Goal: Transaction & Acquisition: Purchase product/service

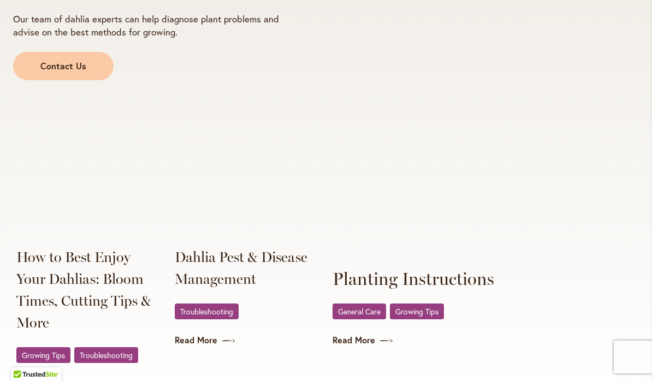
scroll to position [2046, 0]
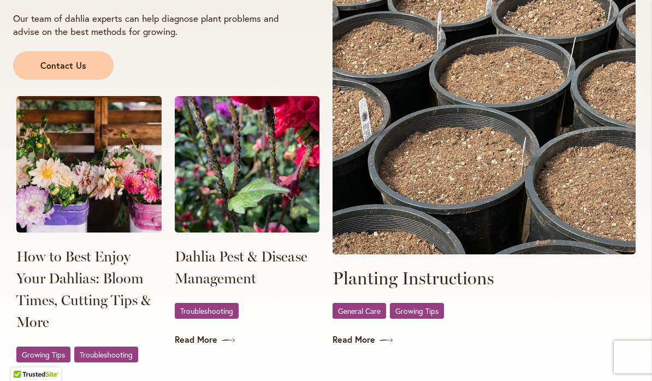
click at [124, 270] on link "How to Best Enjoy Your Dahlias: Bloom Times, Cutting Tips & More" at bounding box center [88, 289] width 145 height 87
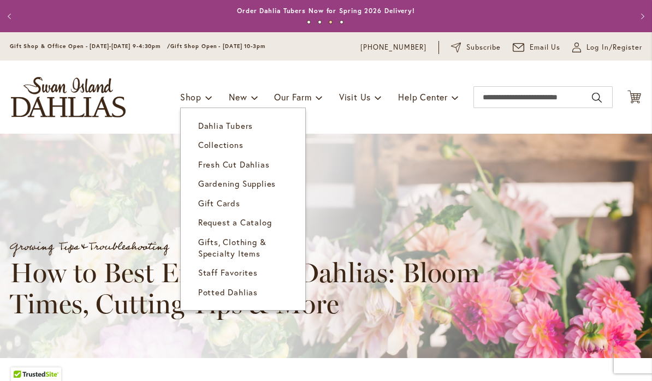
click at [250, 125] on link "Dahlia Tubers" at bounding box center [243, 125] width 125 height 19
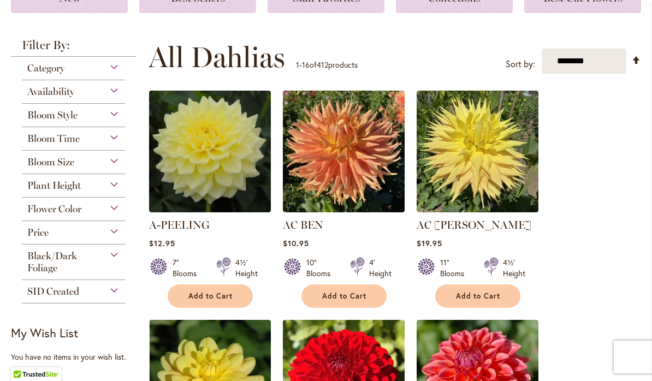
scroll to position [181, 0]
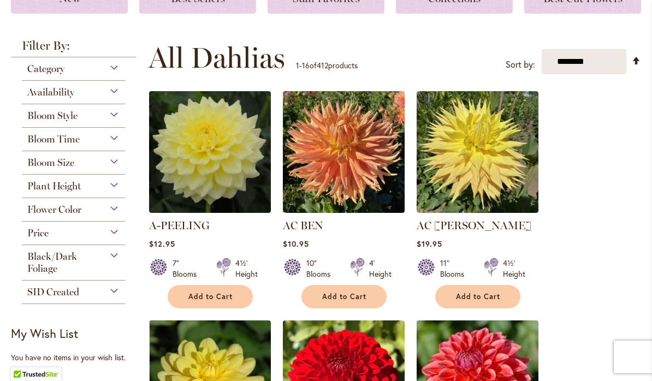
click at [40, 74] on span "Category" at bounding box center [45, 69] width 37 height 12
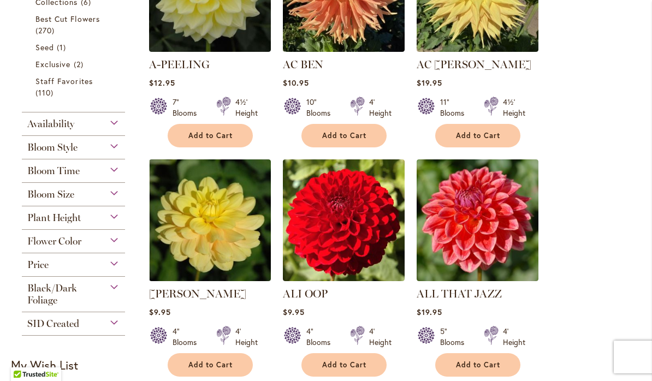
scroll to position [344, 0]
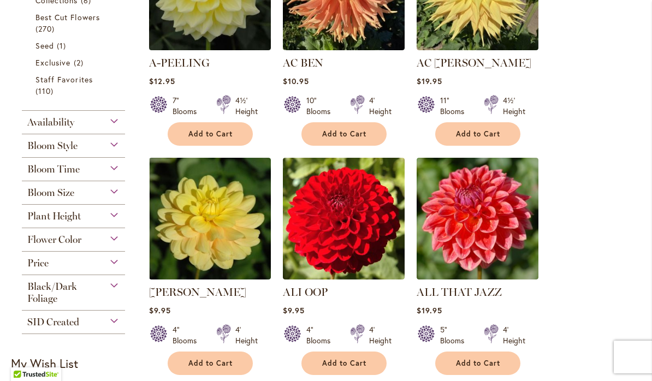
click at [115, 123] on div "Availability" at bounding box center [73, 119] width 103 height 17
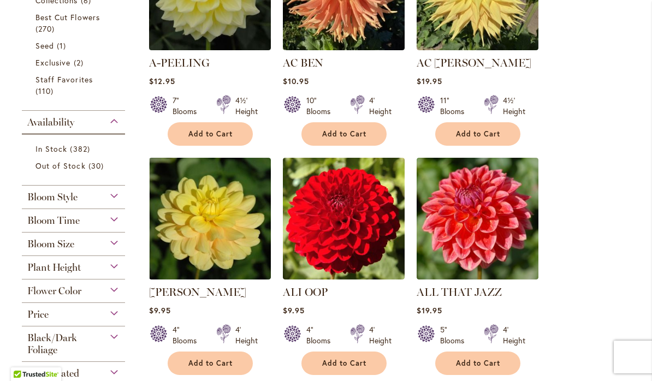
click at [57, 199] on span "Bloom Style" at bounding box center [52, 197] width 50 height 12
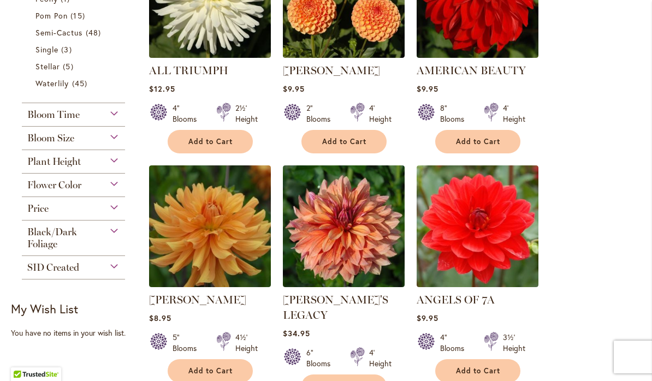
scroll to position [796, 0]
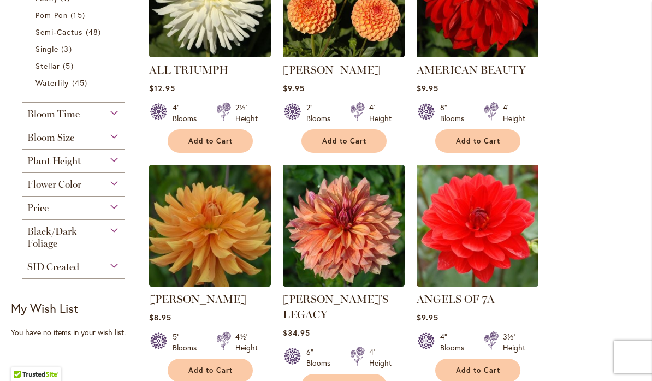
click at [107, 115] on div "Bloom Time" at bounding box center [73, 111] width 103 height 17
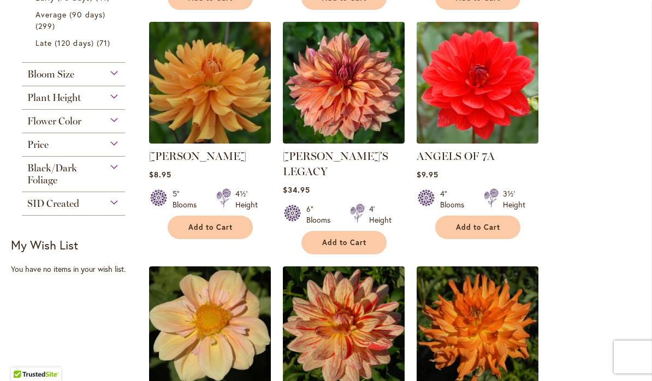
scroll to position [940, 0]
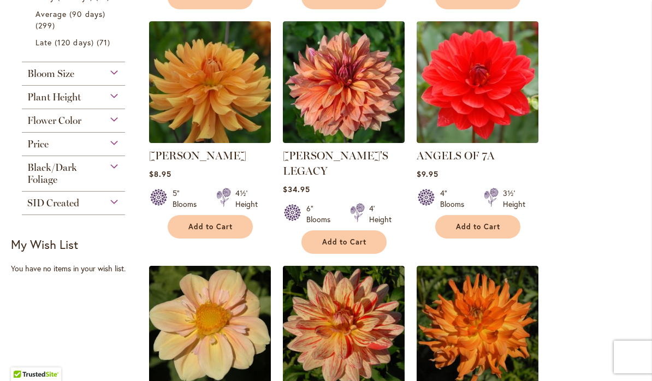
click at [105, 80] on div "Bloom Size" at bounding box center [73, 70] width 103 height 17
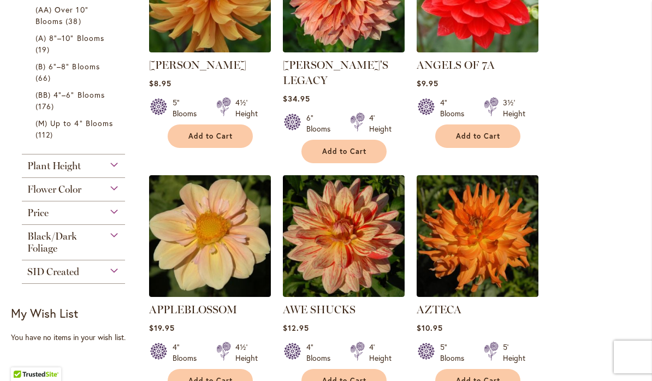
scroll to position [1030, 0]
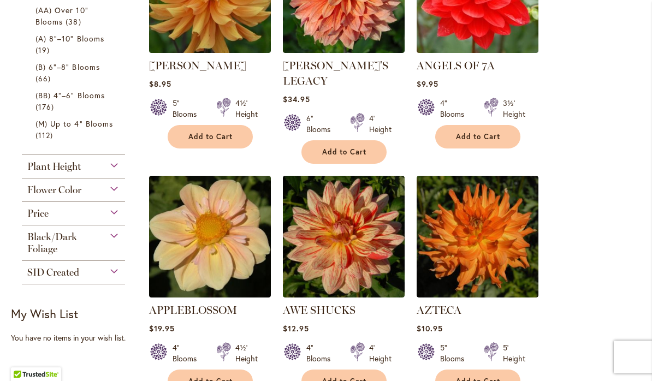
click at [54, 173] on span "Plant Height" at bounding box center [54, 167] width 54 height 12
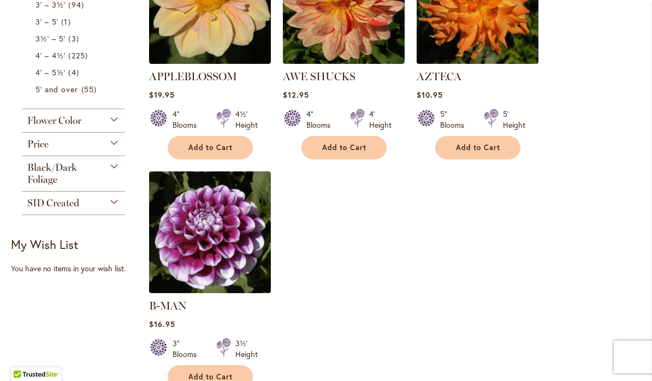
scroll to position [1252, 0]
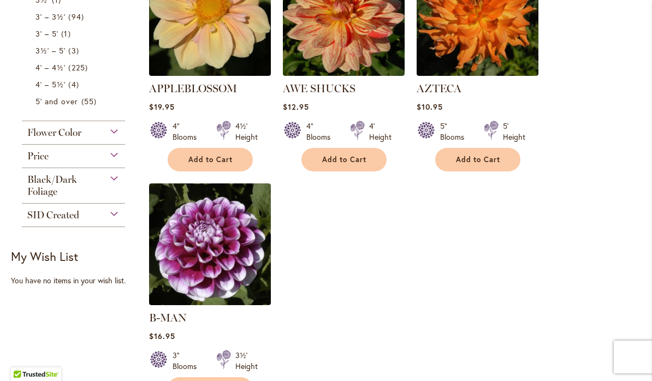
click at [114, 139] on div "Flower Color" at bounding box center [73, 129] width 103 height 17
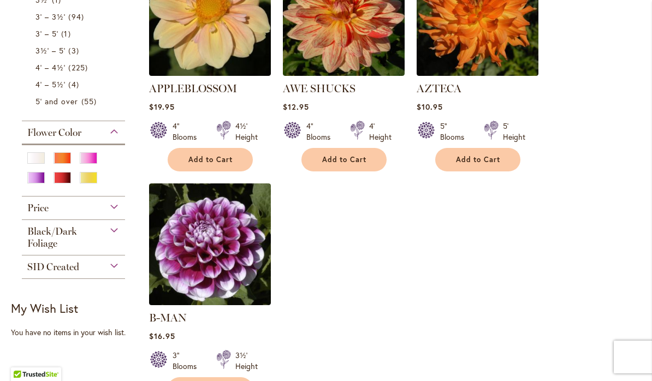
click at [110, 214] on div "Price" at bounding box center [73, 205] width 103 height 17
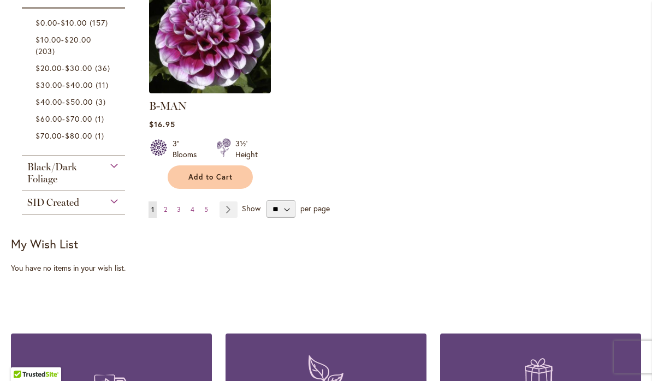
click at [109, 185] on div "Black/Dark Foliage" at bounding box center [73, 171] width 103 height 30
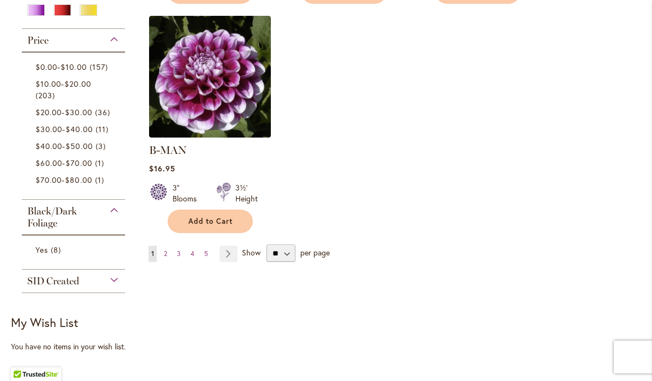
scroll to position [1420, 0]
click at [285, 244] on select "** ** ** **" at bounding box center [281, 252] width 29 height 17
select select "**"
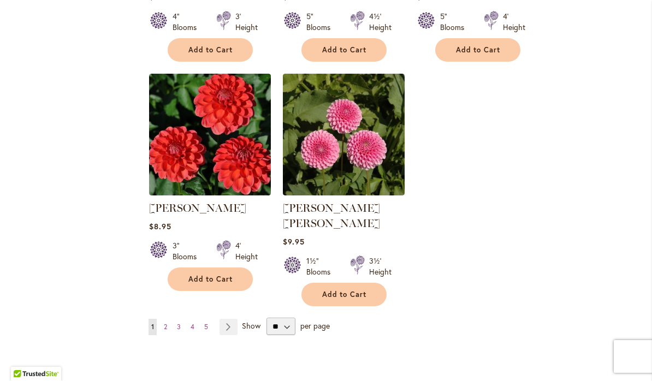
scroll to position [2512, 0]
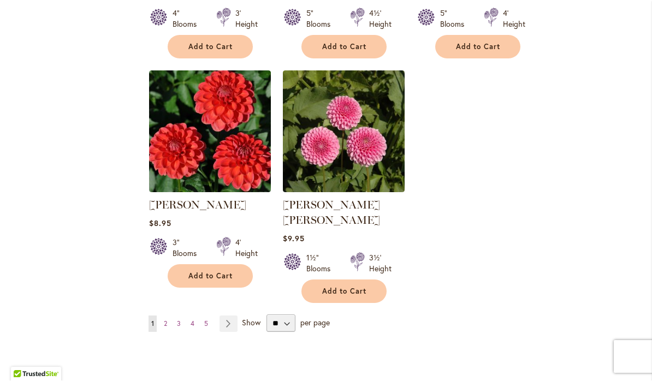
click at [230, 316] on link "Page Next" at bounding box center [229, 324] width 18 height 16
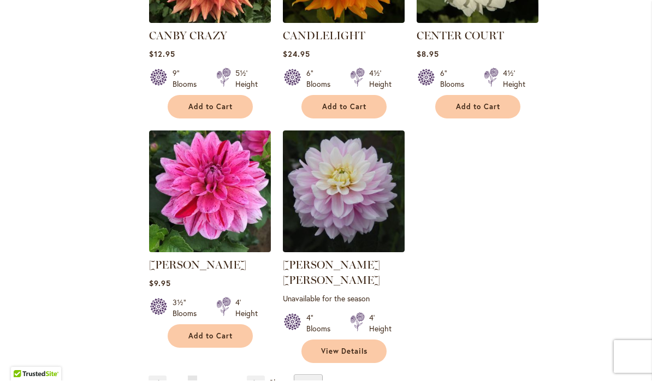
scroll to position [2469, 0]
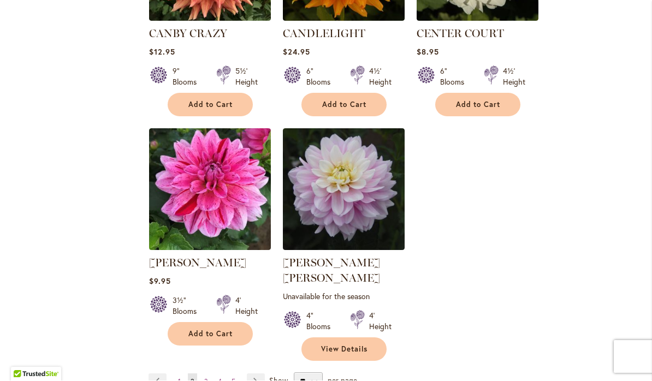
click at [251, 374] on link "Page Next" at bounding box center [256, 382] width 18 height 16
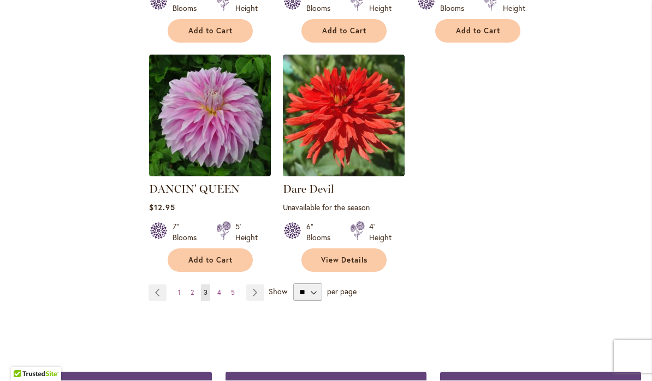
scroll to position [2586, 0]
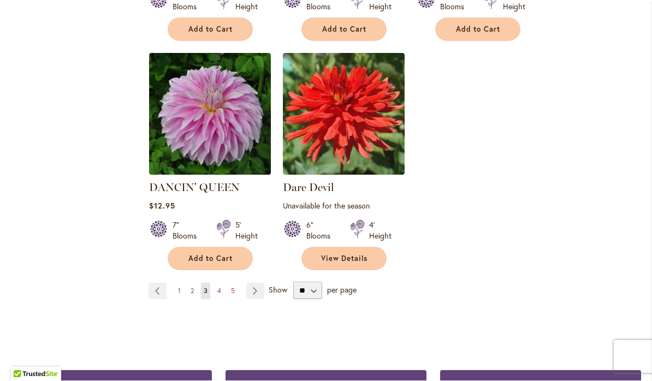
click at [258, 284] on link "Page Next" at bounding box center [255, 292] width 18 height 16
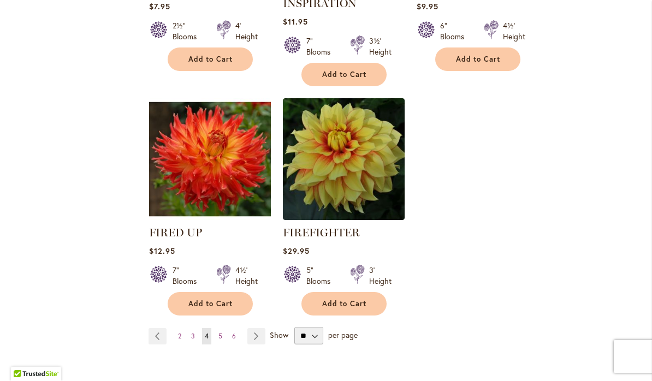
scroll to position [2525, 0]
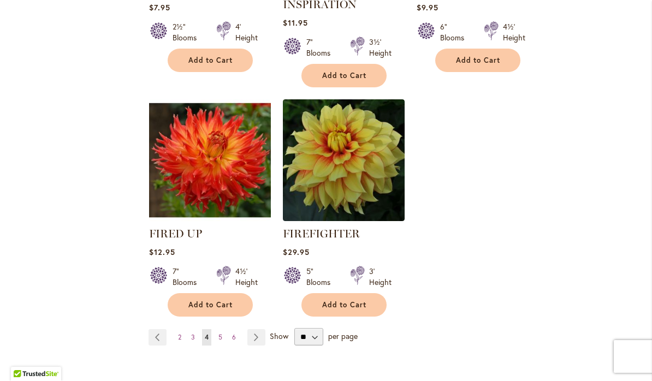
click at [258, 330] on link "Page Next" at bounding box center [257, 338] width 18 height 16
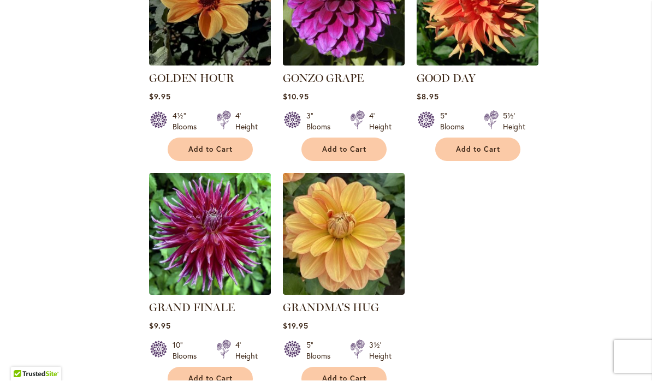
scroll to position [2484, 0]
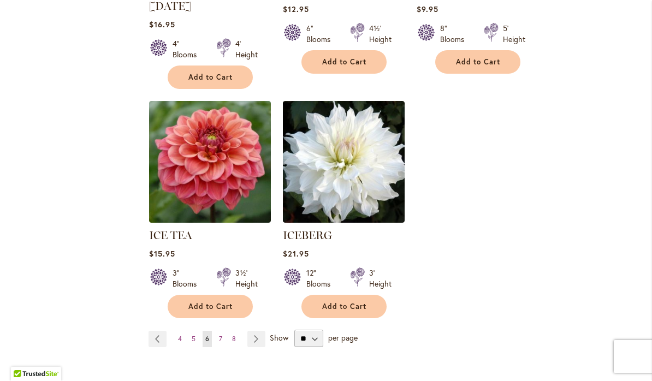
scroll to position [2543, 0]
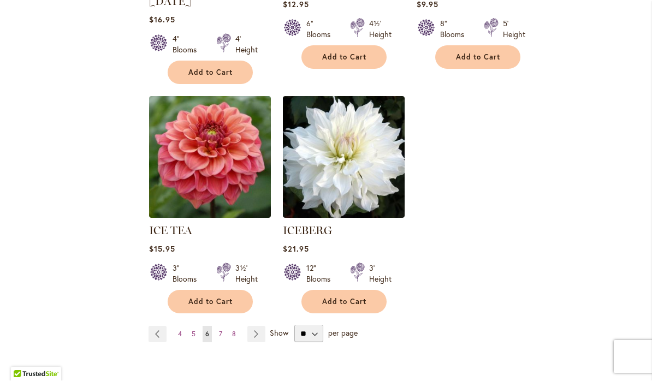
click at [257, 327] on link "Page Next" at bounding box center [257, 335] width 18 height 16
click at [255, 327] on link "Page Next" at bounding box center [257, 335] width 18 height 16
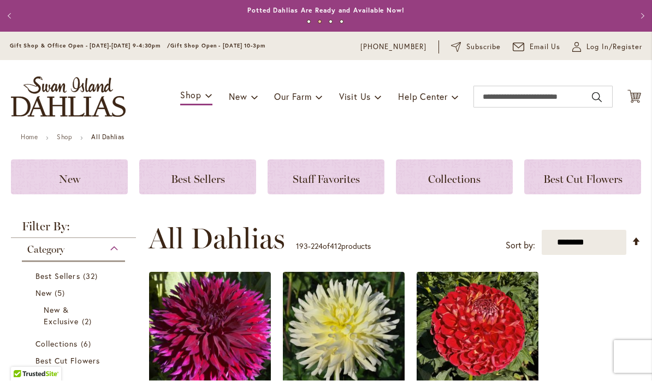
click at [449, 102] on link "Help Center" at bounding box center [428, 97] width 61 height 21
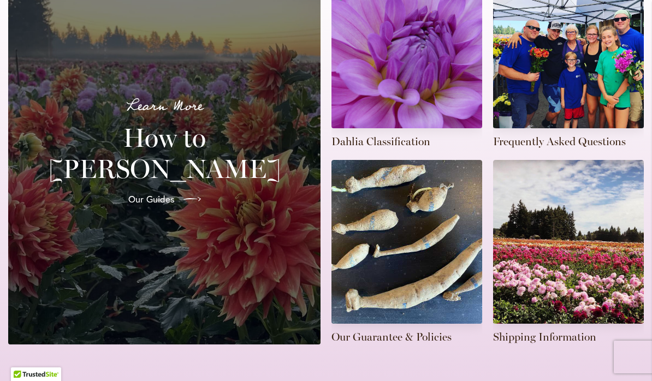
scroll to position [384, 0]
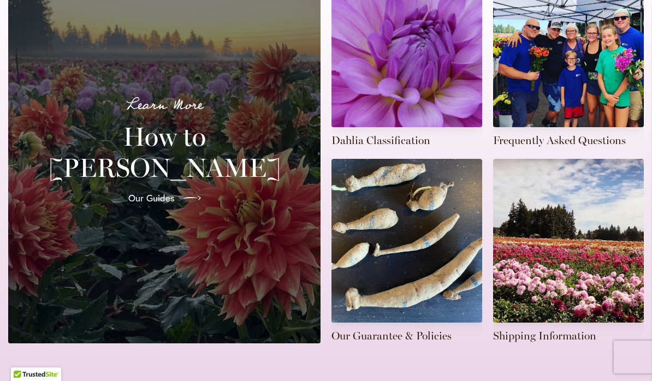
click at [405, 62] on link at bounding box center [407, 55] width 151 height 185
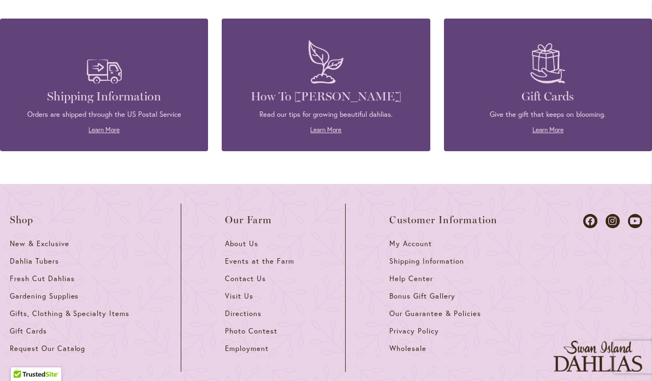
scroll to position [1956, 0]
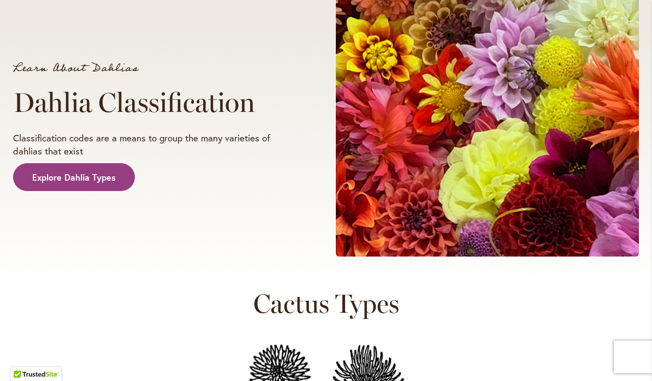
click at [73, 172] on span "Explore Dahlia Types" at bounding box center [74, 178] width 84 height 13
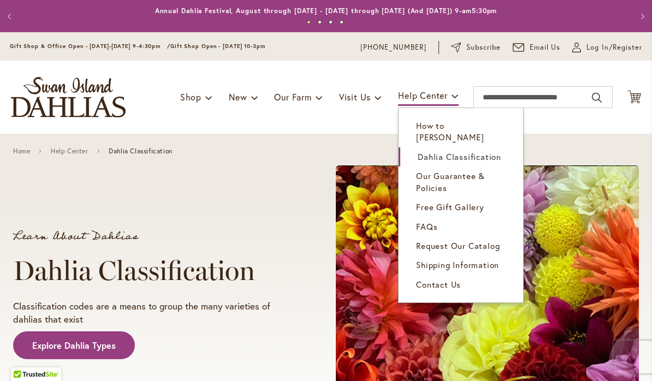
click at [433, 221] on span "FAQs" at bounding box center [426, 226] width 21 height 11
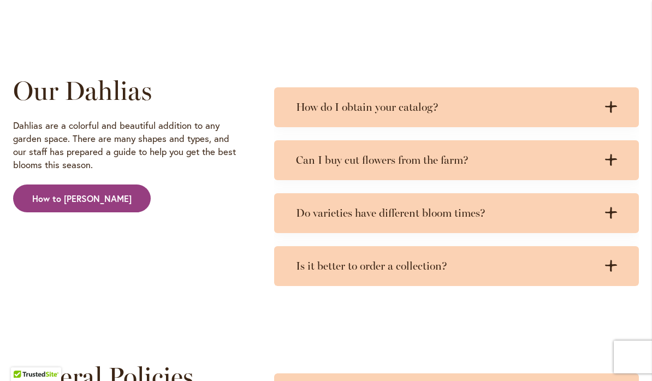
scroll to position [2754, 0]
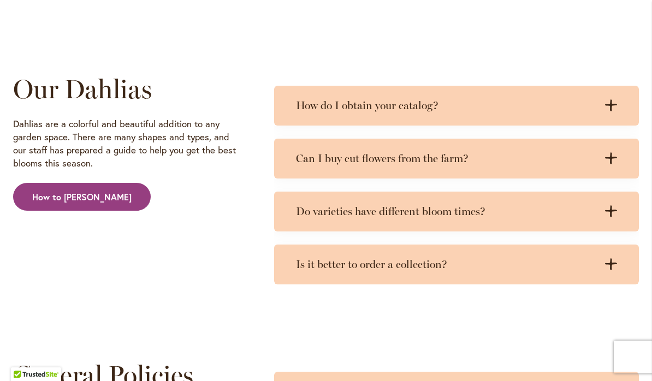
click at [612, 111] on div ".cls-1 { fill: #3c2616; stroke-width: 0px; } .cls-1 { fill: #3c2616; stroke-wid…" at bounding box center [607, 106] width 22 height 14
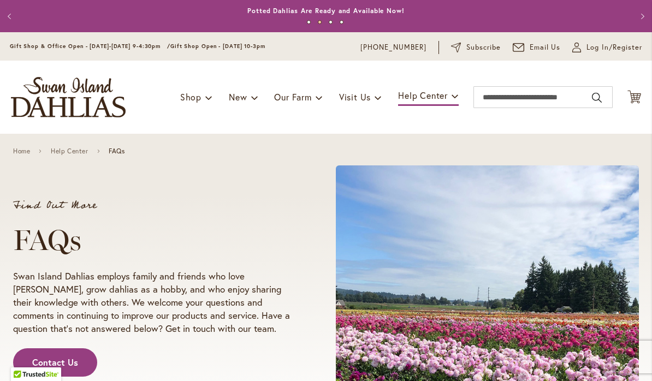
scroll to position [0, 0]
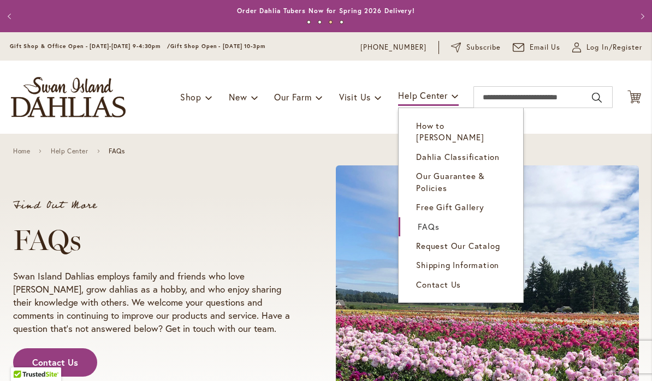
click at [431, 221] on span "FAQs" at bounding box center [428, 226] width 21 height 11
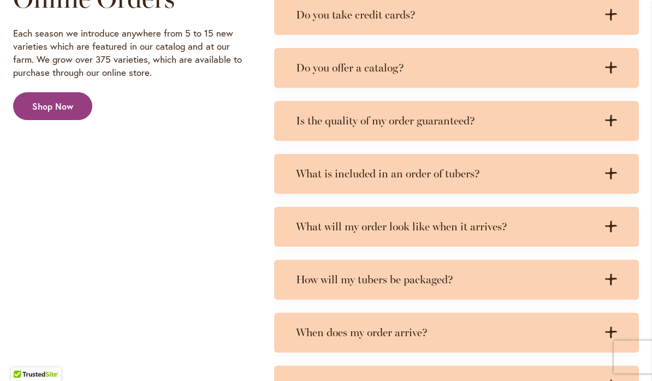
scroll to position [1851, 0]
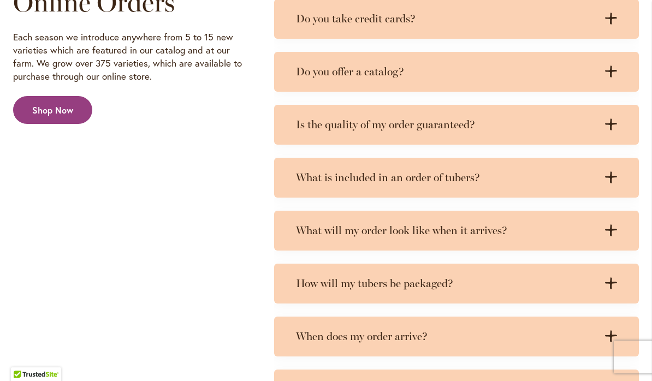
click at [613, 75] on icon ".cls-1 { fill: #3c2616; stroke-width: 0px; }" at bounding box center [611, 72] width 12 height 12
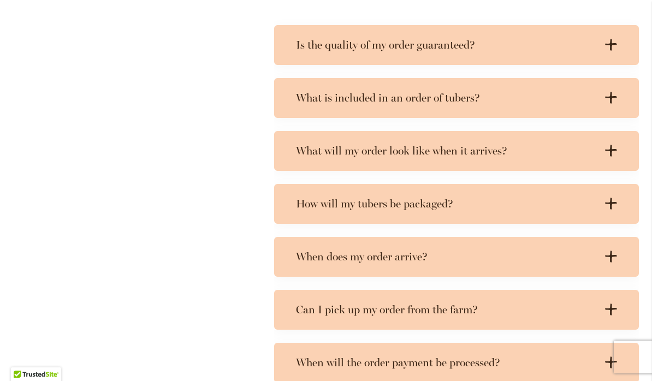
scroll to position [2045, 0]
click at [605, 91] on div ".cls-1 { fill: #3c2616; stroke-width: 0px; } .cls-1 { fill: #3c2616; stroke-wid…" at bounding box center [607, 98] width 22 height 14
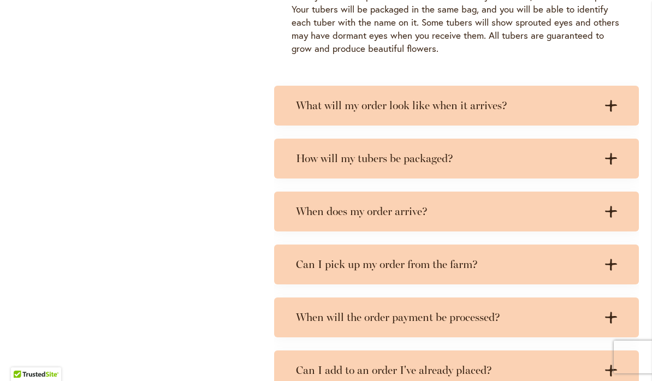
scroll to position [2826, 0]
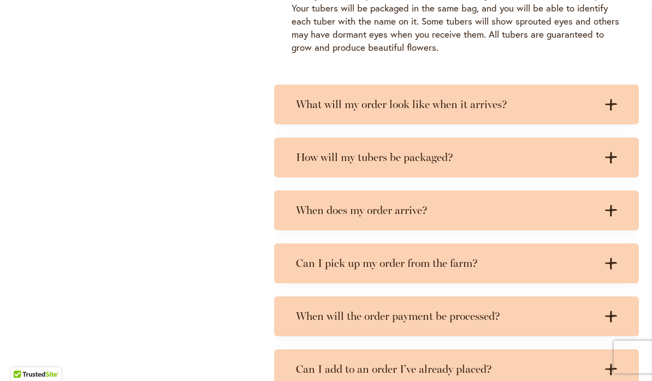
click at [603, 98] on div ".cls-1 { fill: #3c2616; stroke-width: 0px; } .cls-1 { fill: #3c2616; stroke-wid…" at bounding box center [607, 105] width 22 height 14
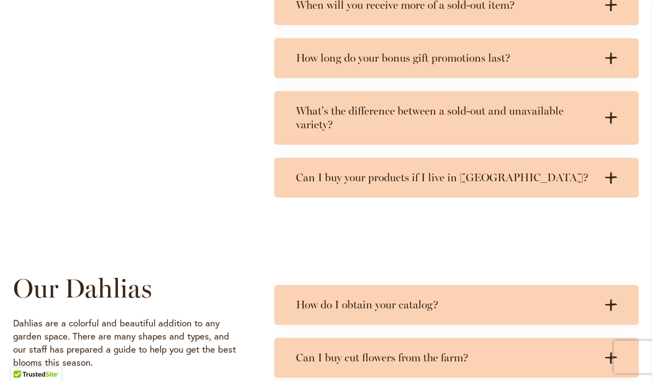
scroll to position [3615, 0]
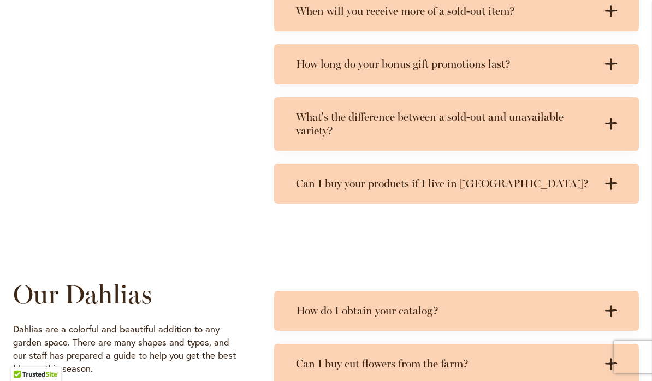
click at [602, 110] on div ".cls-1 { fill: #3c2616; stroke-width: 0px; } .cls-1 { fill: #3c2616; stroke-wid…" at bounding box center [607, 123] width 22 height 27
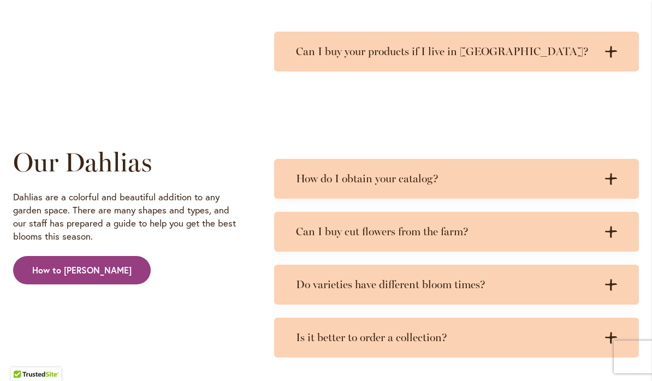
scroll to position [3811, 0]
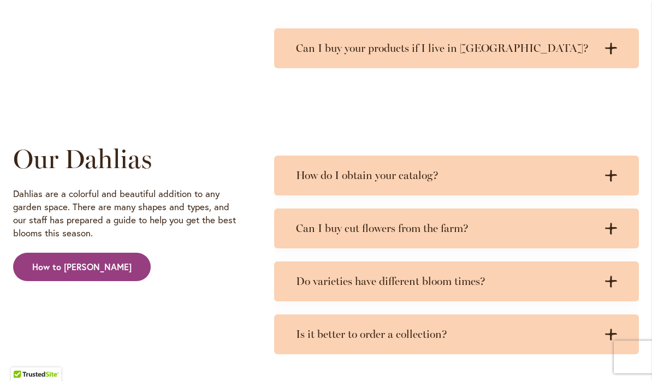
click at [614, 170] on icon ".cls-1 { fill: #3c2616; stroke-width: 0px; }" at bounding box center [611, 176] width 12 height 12
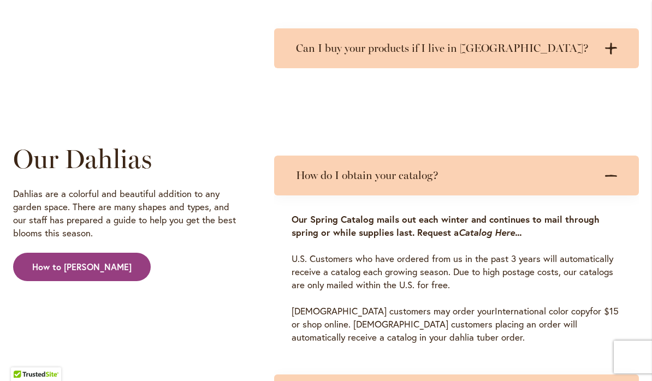
click at [497, 226] on em "Catalog Here..." at bounding box center [490, 232] width 63 height 13
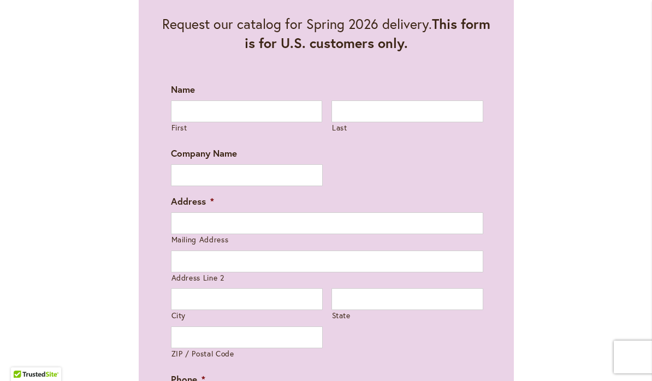
scroll to position [662, 0]
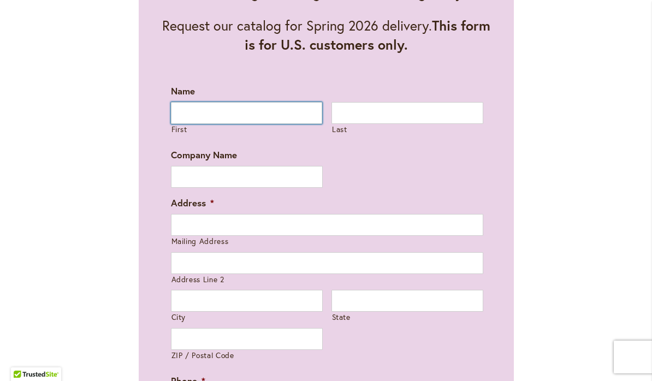
click at [274, 113] on input "First" at bounding box center [247, 113] width 152 height 22
type input "***"
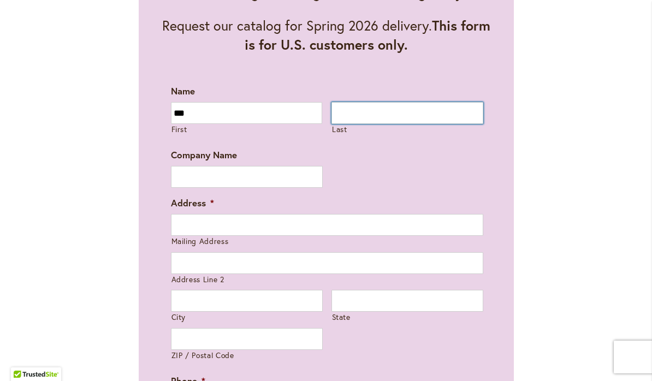
type input "********"
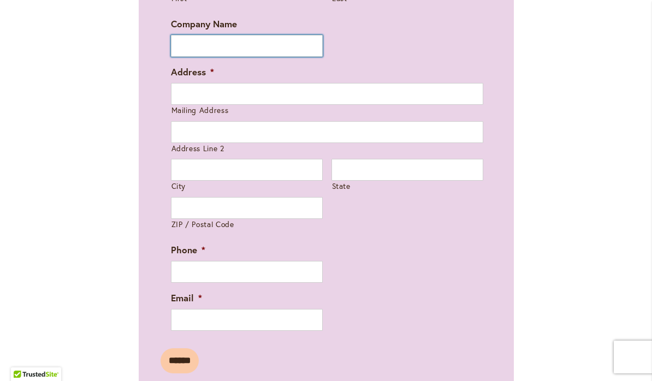
scroll to position [793, 0]
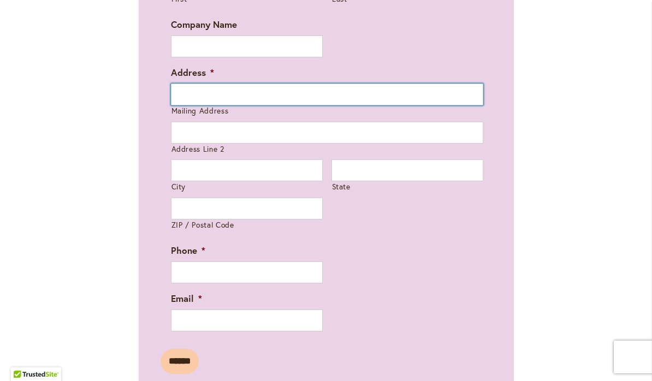
click at [270, 95] on input "Mailing Address" at bounding box center [327, 95] width 313 height 22
type input "**********"
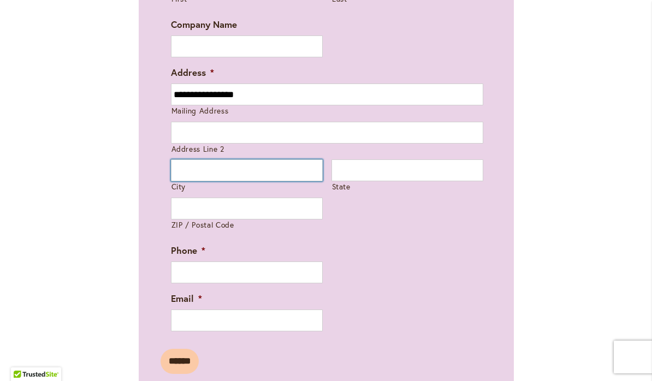
type input "*********"
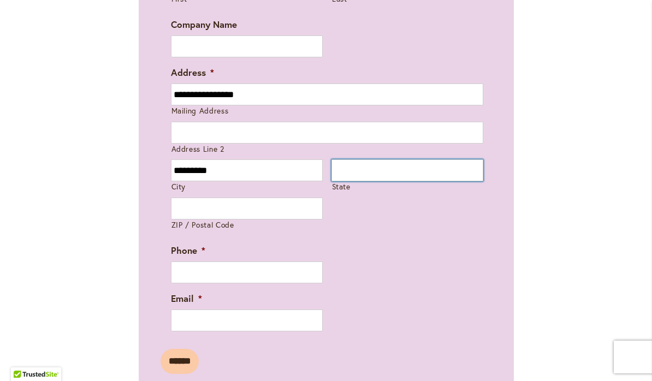
type input "**"
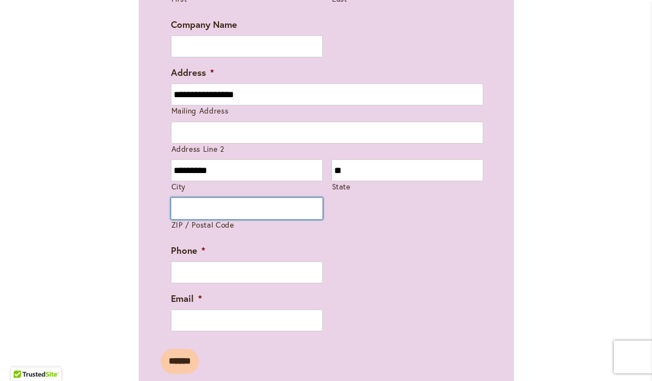
type input "*****"
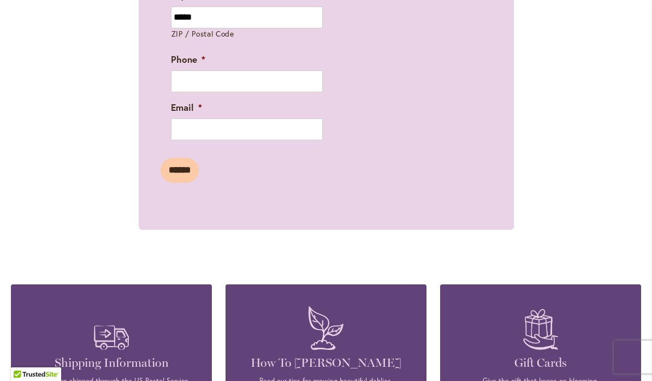
scroll to position [989, 0]
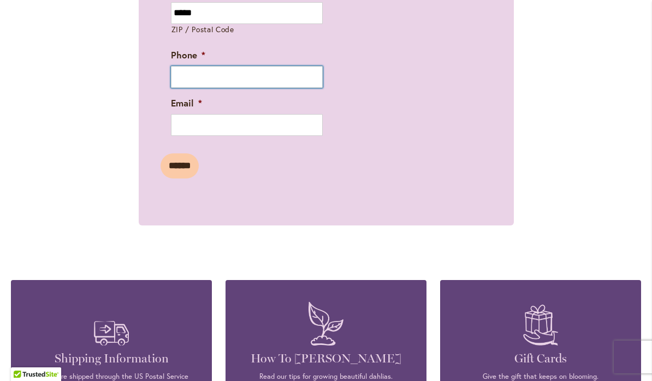
click at [293, 76] on input "Phone *" at bounding box center [247, 77] width 152 height 22
type input "**********"
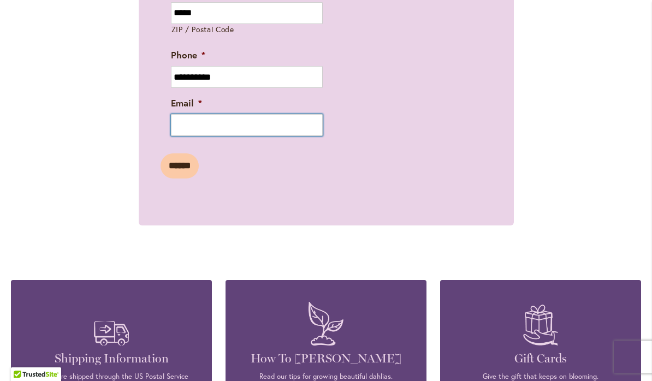
type input "**********"
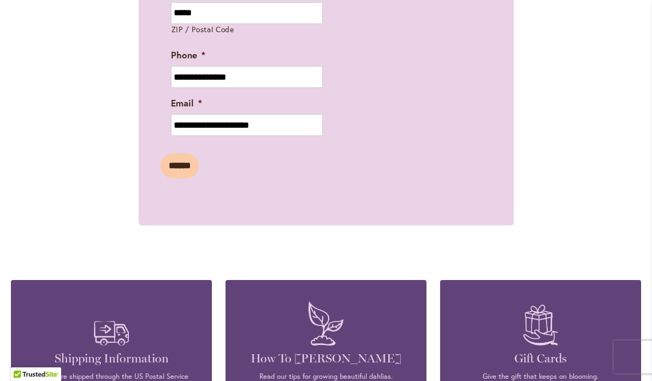
click at [186, 162] on input "******" at bounding box center [180, 166] width 38 height 25
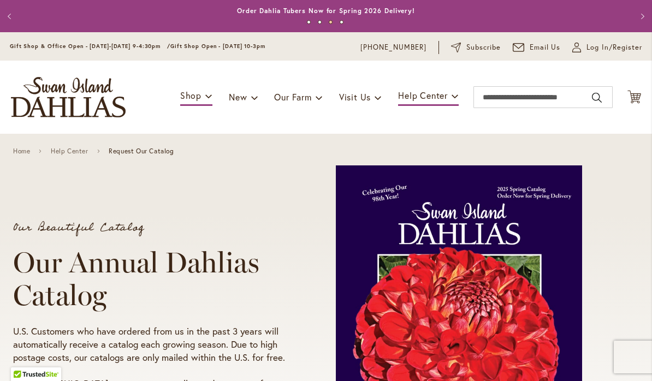
scroll to position [0, 0]
click at [295, 128] on span "New & Exclusive" at bounding box center [280, 125] width 66 height 11
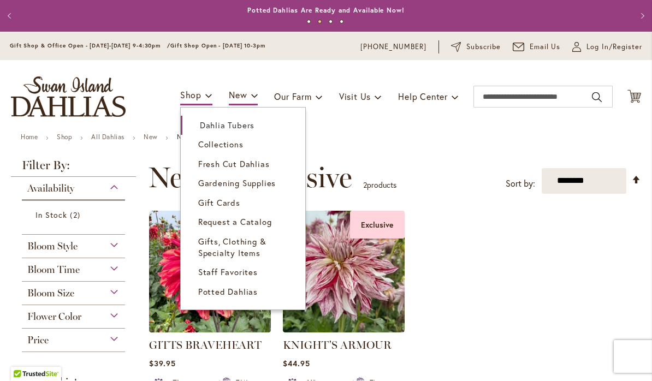
click at [205, 150] on link "Collections" at bounding box center [243, 145] width 125 height 19
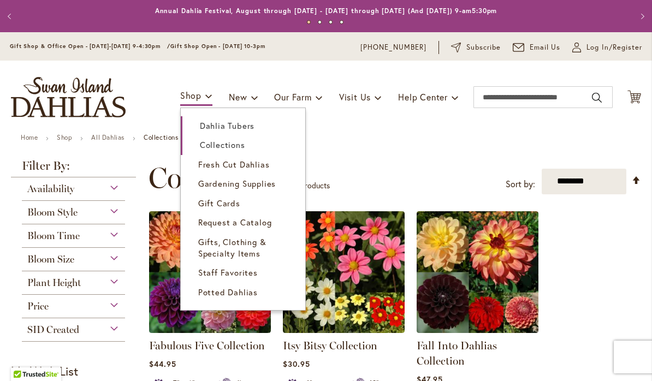
click at [202, 122] on span "Dahlia Tubers" at bounding box center [227, 125] width 55 height 11
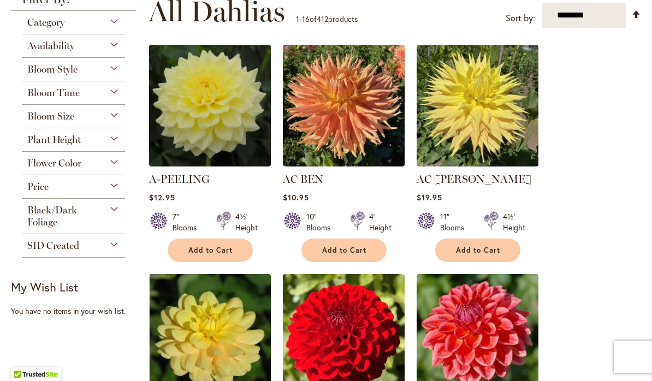
scroll to position [234, 0]
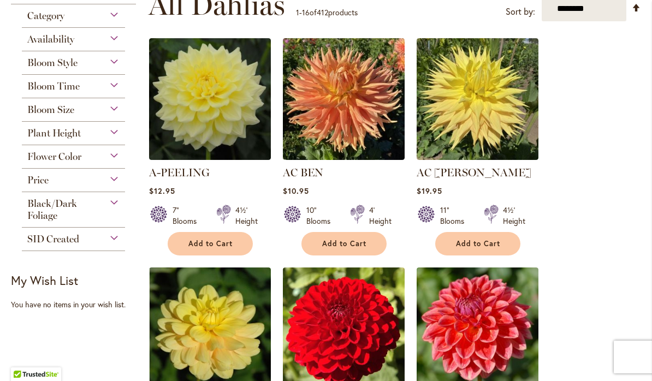
click at [108, 109] on div "Bloom Size" at bounding box center [73, 106] width 103 height 17
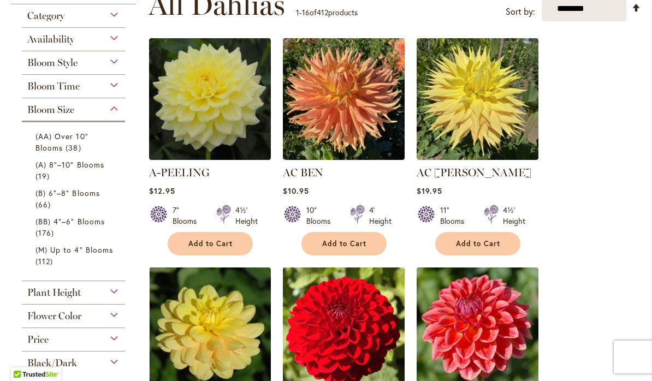
click at [46, 257] on link "(M) Up to 4" Blooms 112 items" at bounding box center [75, 255] width 79 height 23
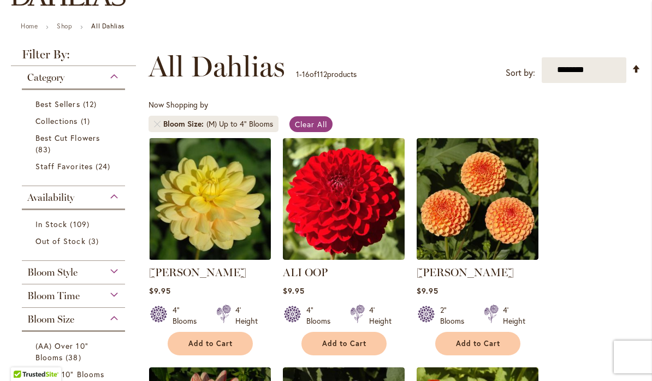
scroll to position [112, 0]
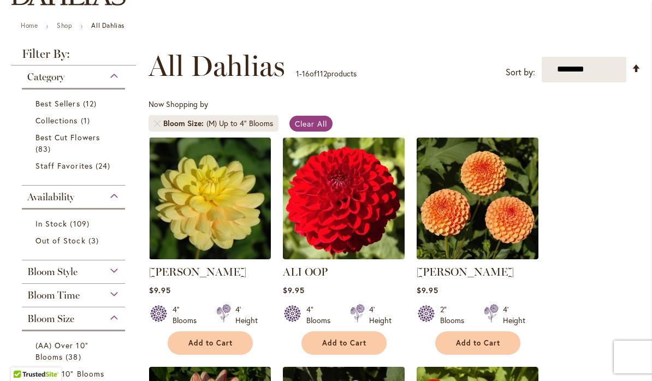
click at [608, 68] on select "**********" at bounding box center [584, 70] width 85 height 26
select select "*****"
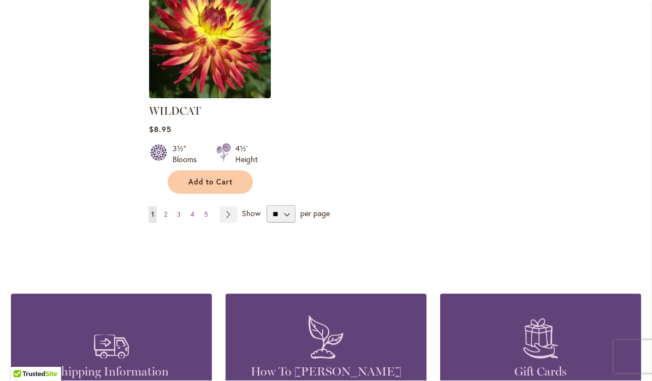
scroll to position [1417, 0]
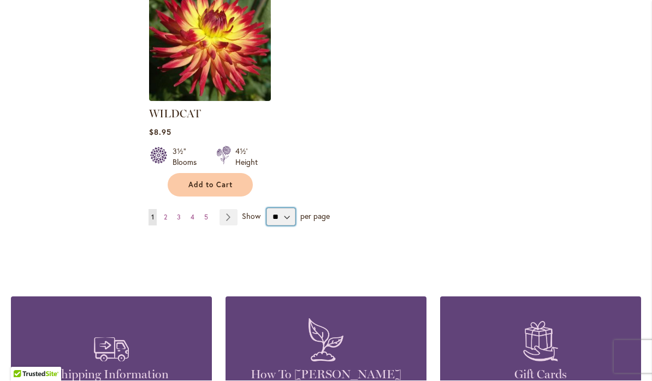
click at [279, 217] on select "** ** ** **" at bounding box center [281, 217] width 29 height 17
select select "**"
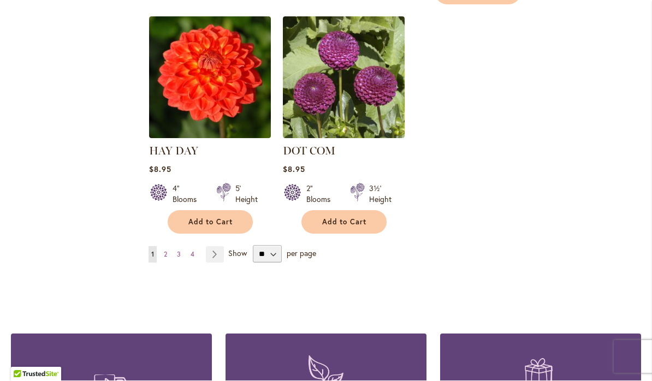
scroll to position [2544, 0]
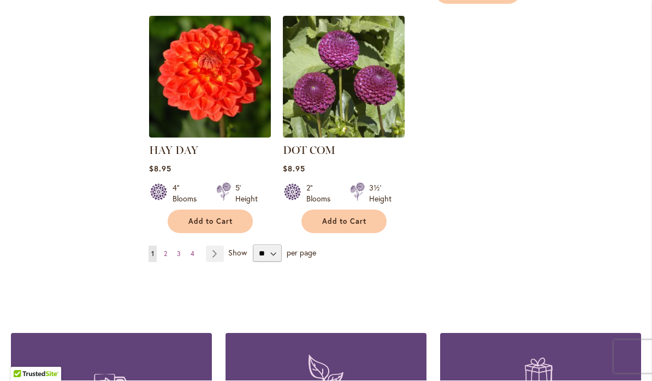
click at [219, 246] on link "Page Next" at bounding box center [215, 254] width 18 height 16
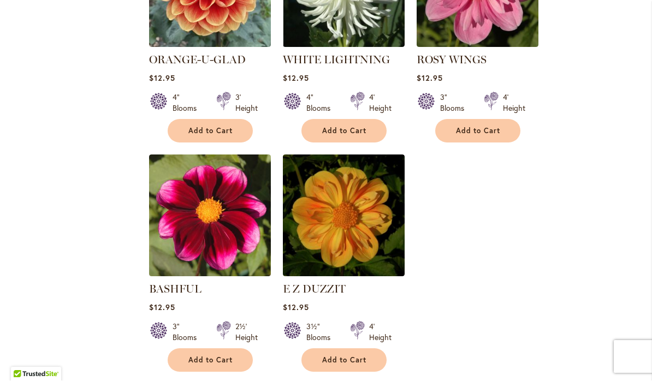
scroll to position [2464, 0]
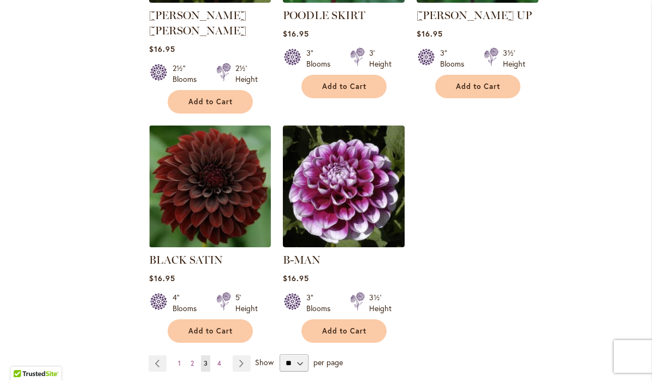
scroll to position [2529, 0]
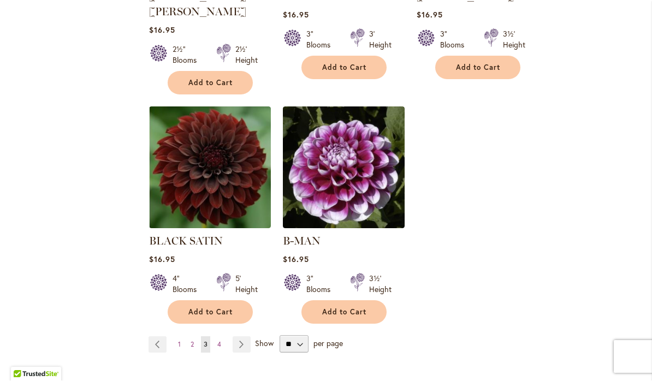
click at [242, 337] on link "Page Next" at bounding box center [242, 345] width 18 height 16
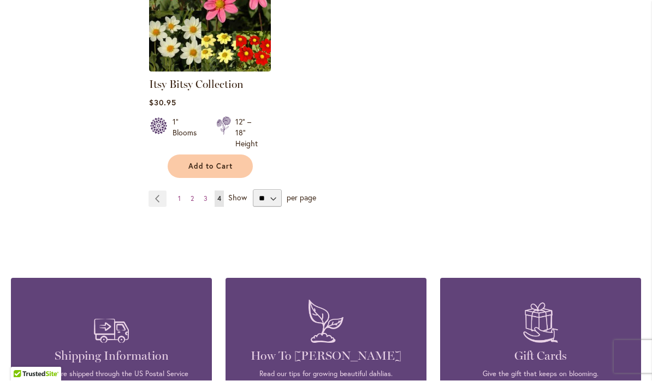
scroll to position [1451, 0]
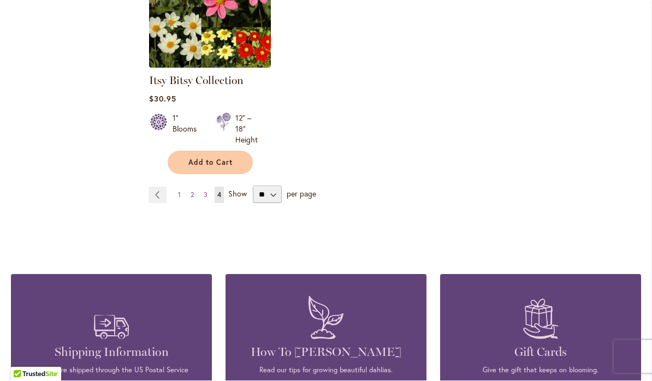
click at [189, 195] on link "Page 2" at bounding box center [192, 195] width 9 height 16
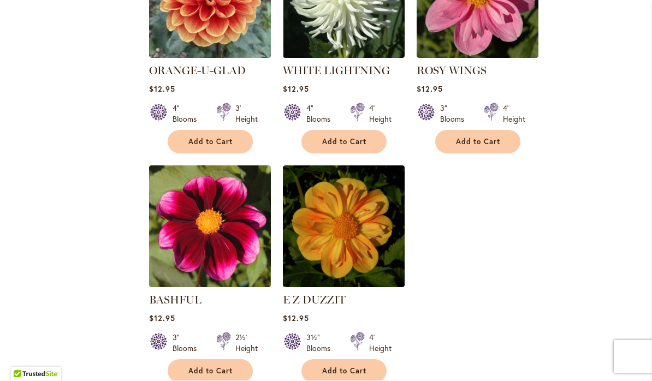
scroll to position [2456, 0]
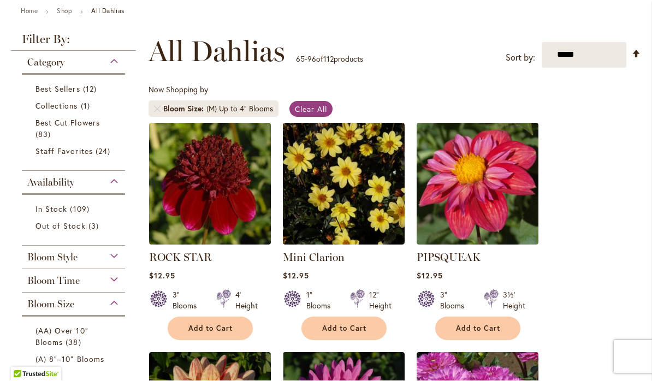
scroll to position [126, 0]
